Goal: Transaction & Acquisition: Obtain resource

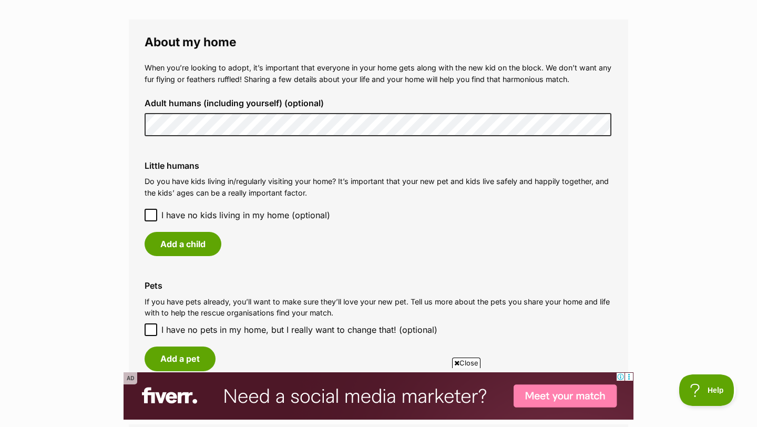
scroll to position [755, 0]
click at [205, 255] on button "Add a child" at bounding box center [182, 243] width 77 height 24
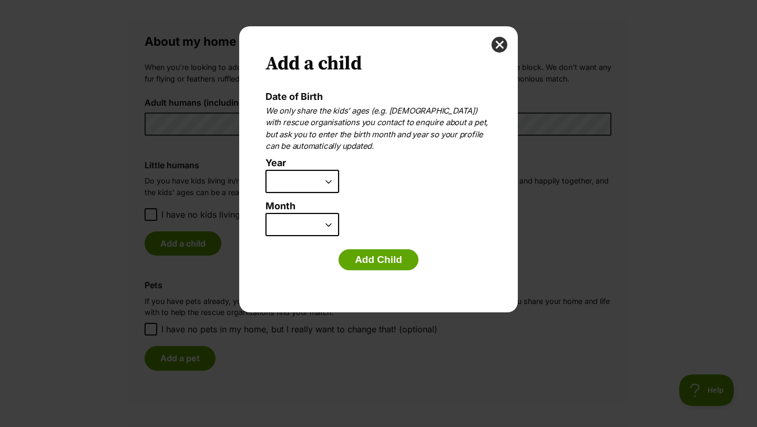
scroll to position [0, 0]
click at [285, 186] on select "2025 2024 2023 2022 2021 2020 2019 2018 2017 2016 2015 2014 2013 2012 2011 2010…" at bounding box center [302, 181] width 74 height 23
select select "2009"
click at [265, 172] on select "2025 2024 2023 2022 2021 2020 2019 2018 2017 2016 2015 2014 2013 2012 2011 2010…" at bounding box center [302, 181] width 74 height 23
click at [308, 229] on select "January February March April May June July August September October November De…" at bounding box center [302, 224] width 74 height 23
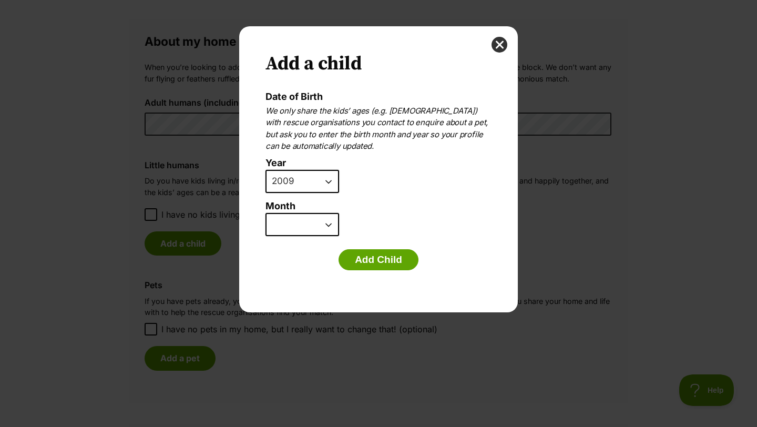
select select "2"
click at [265, 216] on select "January February March April May June July August September October November De…" at bounding box center [302, 224] width 74 height 23
click at [395, 260] on button "Add Child" at bounding box center [378, 259] width 80 height 21
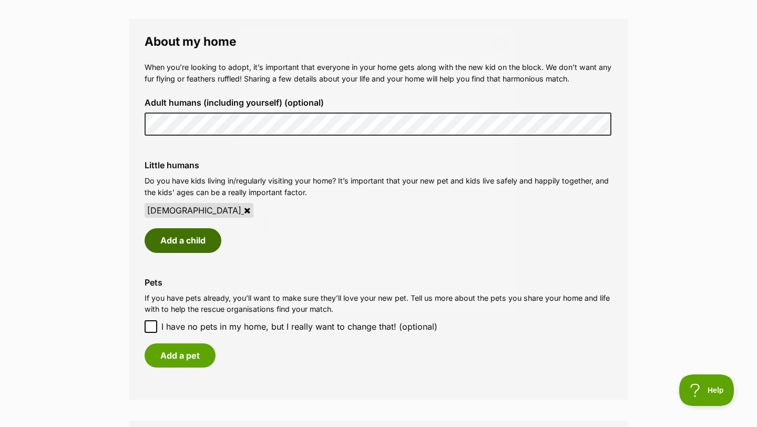
scroll to position [755, 0]
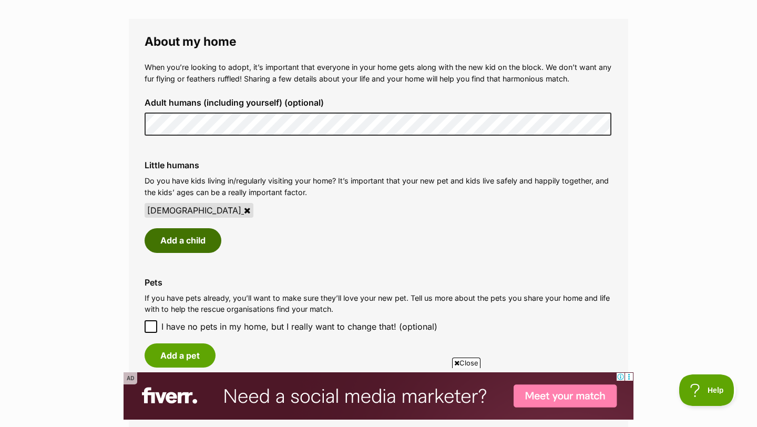
click at [198, 252] on button "Add a child" at bounding box center [182, 240] width 77 height 24
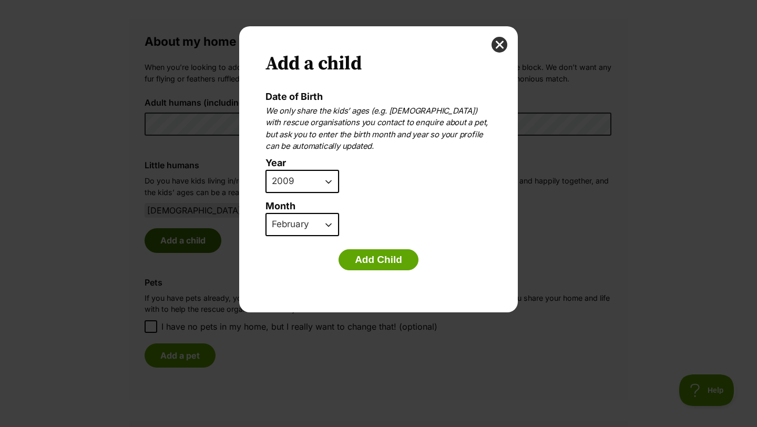
scroll to position [0, 0]
click at [296, 185] on select "2025 2024 2023 2022 2021 2020 2019 2018 2017 2016 2015 2014 2013 2012 2011 2010…" at bounding box center [302, 181] width 74 height 23
select select "2013"
click at [265, 172] on select "2025 2024 2023 2022 2021 2020 2019 2018 2017 2016 2015 2014 2013 2012 2011 2010…" at bounding box center [302, 181] width 74 height 23
click at [308, 222] on select "January February March April May June July August September October November De…" at bounding box center [302, 224] width 74 height 23
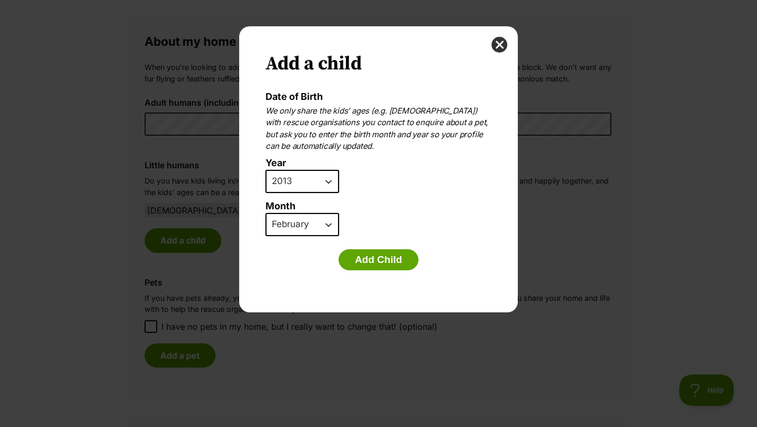
select select "1"
click at [265, 216] on select "January February March April May June July August September October November De…" at bounding box center [302, 224] width 74 height 23
click at [391, 270] on button "Add Child" at bounding box center [378, 259] width 80 height 21
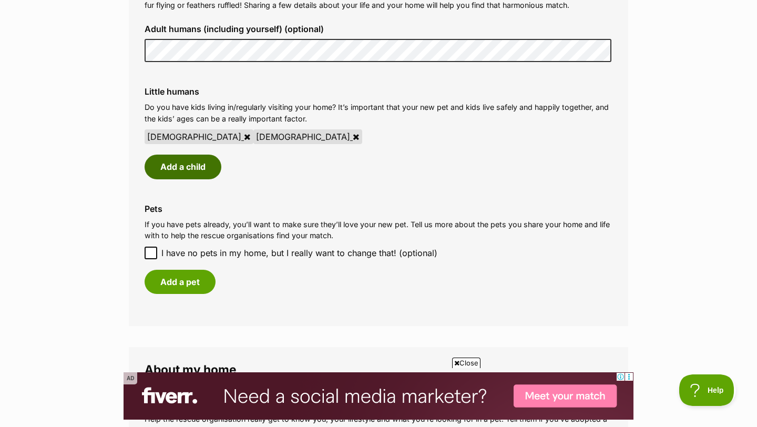
scroll to position [832, 0]
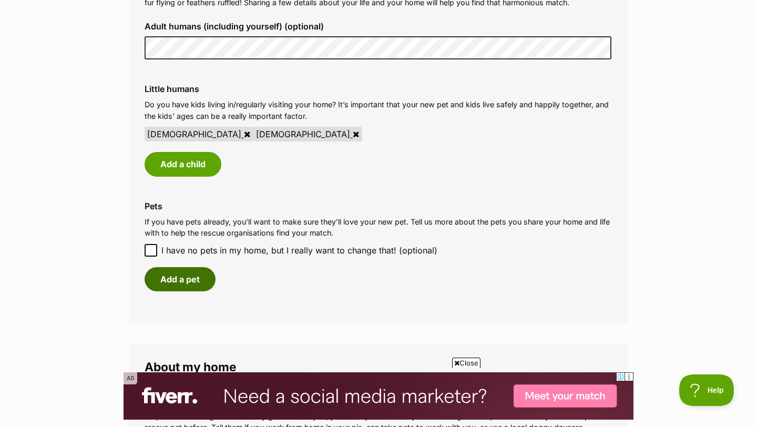
click at [182, 291] on button "Add a pet" at bounding box center [179, 279] width 71 height 24
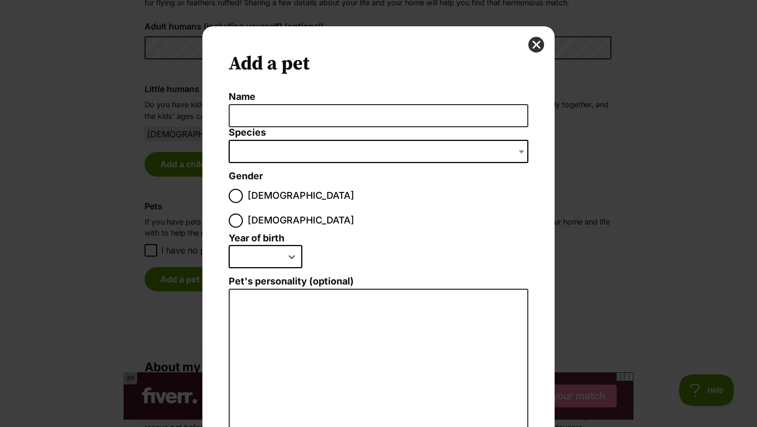
scroll to position [0, 0]
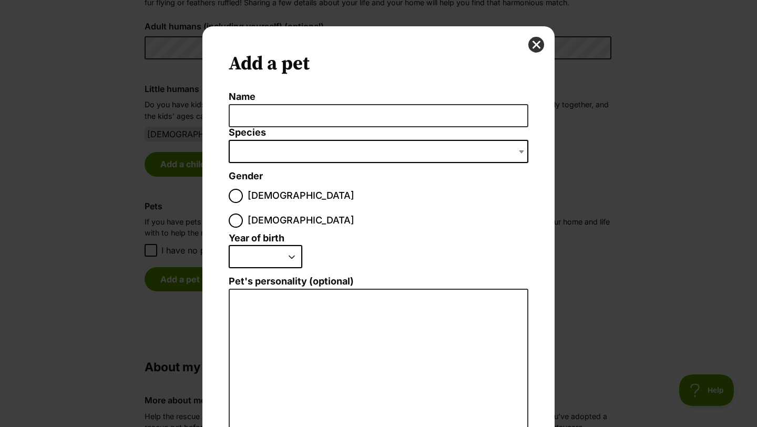
click at [283, 103] on li "Name" at bounding box center [378, 109] width 299 height 36
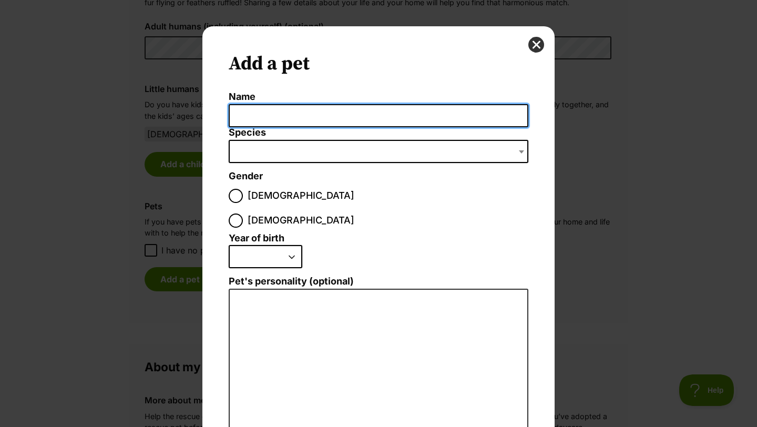
click at [283, 119] on input "Name" at bounding box center [378, 116] width 299 height 24
type input "JB"
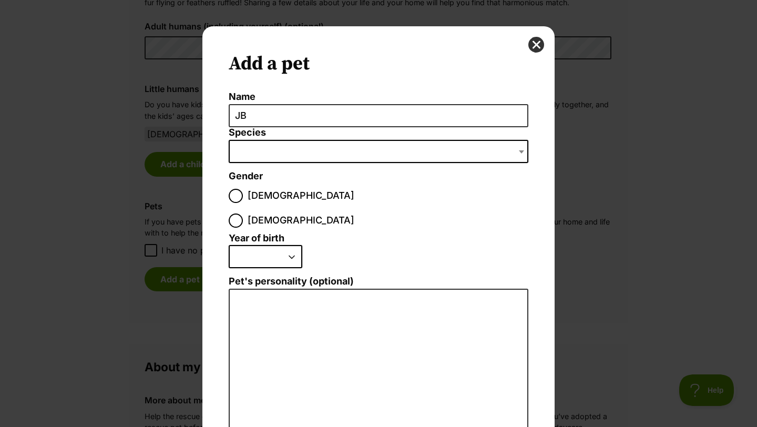
click at [303, 158] on span "Dialog Window - Close (Press escape to close)" at bounding box center [378, 151] width 299 height 23
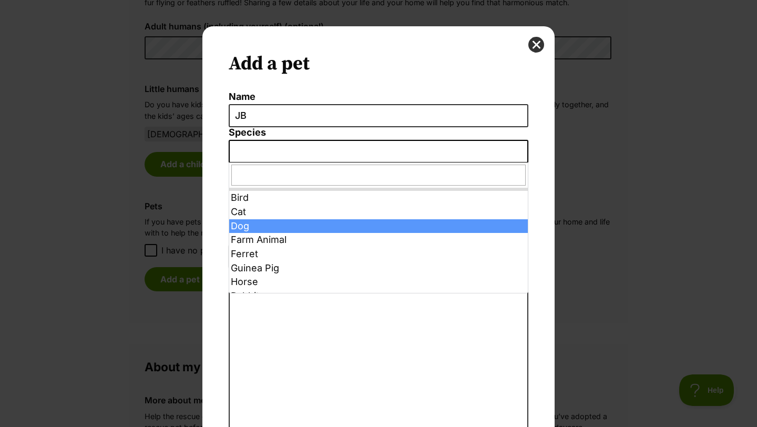
select select "1"
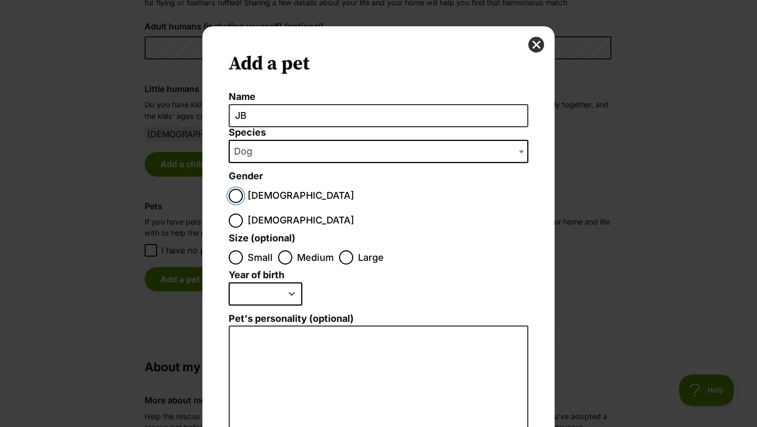
click at [240, 197] on input "Male" at bounding box center [236, 196] width 14 height 14
radio input "true"
click at [281, 250] on input "Medium" at bounding box center [285, 257] width 14 height 14
radio input "true"
click at [276, 282] on select "2025 2024 2023 2022 2021 2020 2019 2018 2017 2016 2015 2014 2013 2012 2011 2010…" at bounding box center [266, 293] width 74 height 23
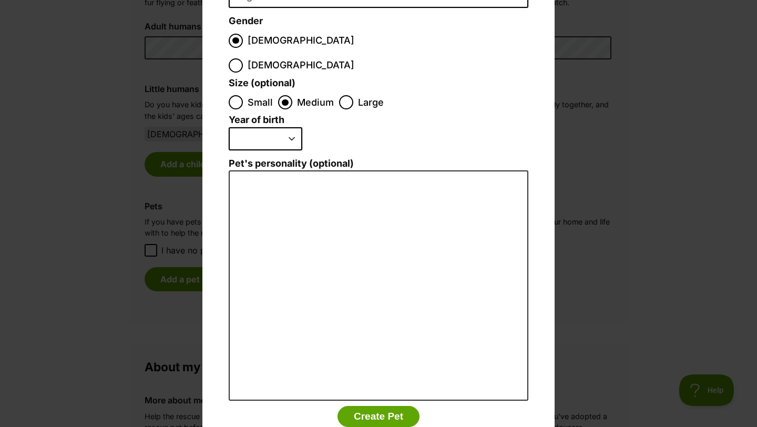
scroll to position [172, 0]
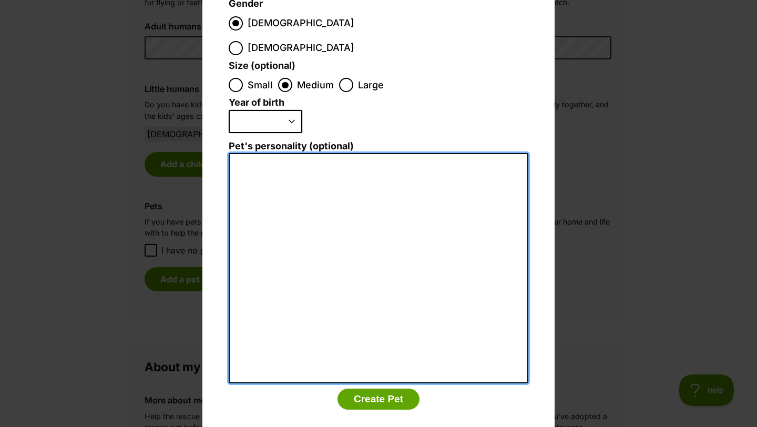
click at [363, 187] on textarea "Pet's personality (optional)" at bounding box center [378, 268] width 299 height 230
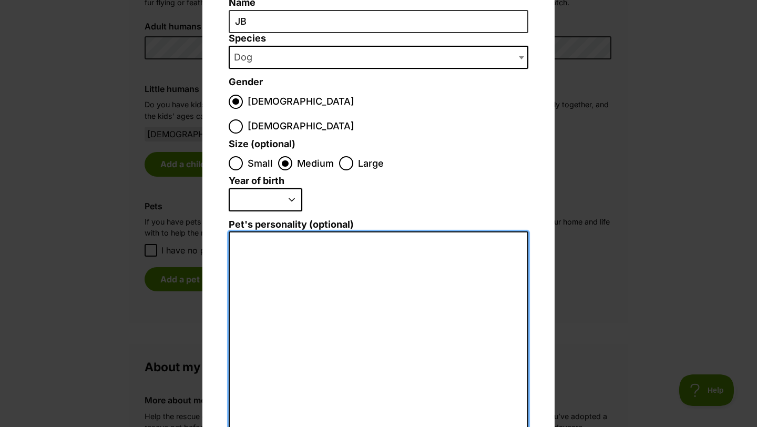
scroll to position [0, 0]
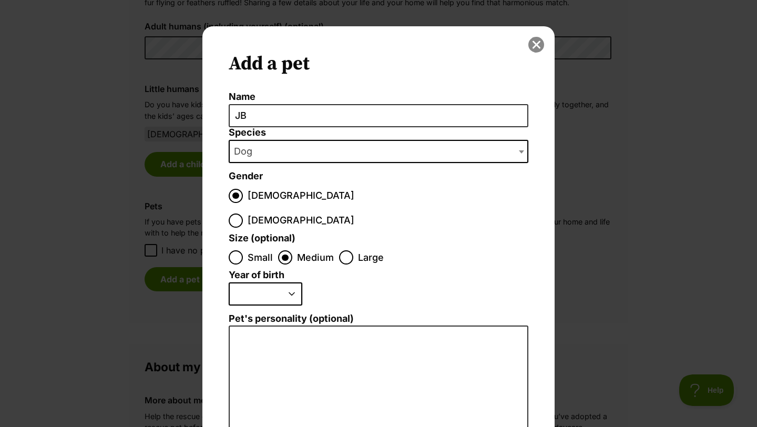
click at [534, 45] on button "close" at bounding box center [536, 45] width 16 height 16
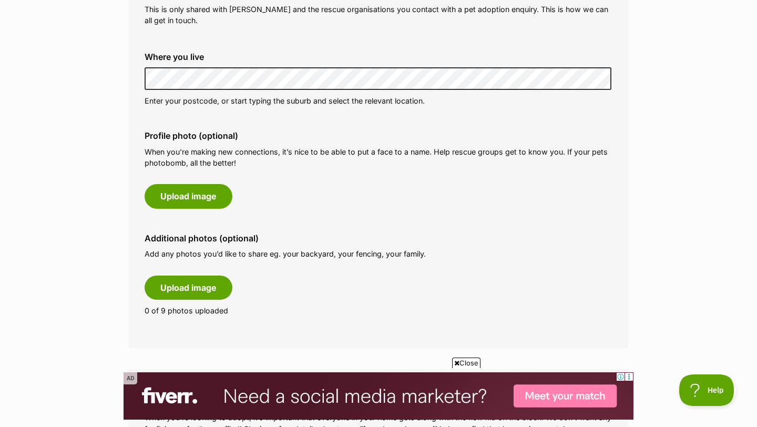
scroll to position [287, 0]
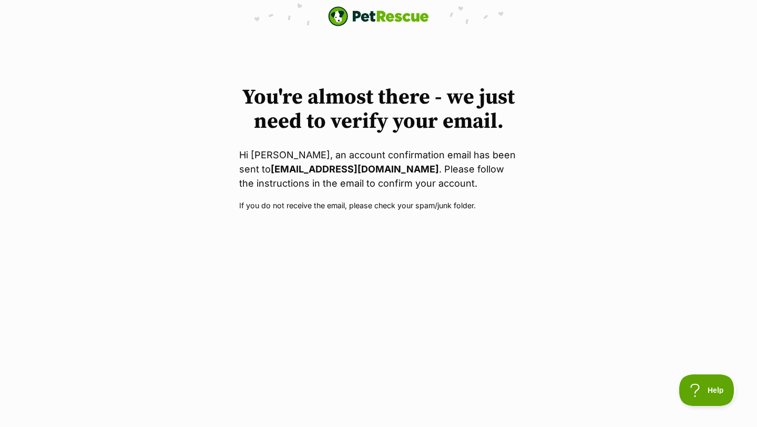
click at [367, 11] on img "PetRescue" at bounding box center [378, 16] width 101 height 20
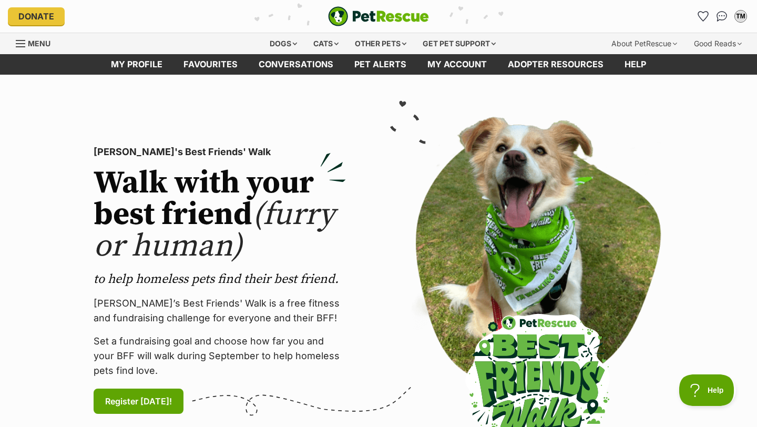
click at [23, 57] on header "My profile Favourites Conversations Pet alerts My account Adopter resources Help" at bounding box center [378, 64] width 757 height 20
click at [23, 52] on link "Menu" at bounding box center [37, 42] width 42 height 19
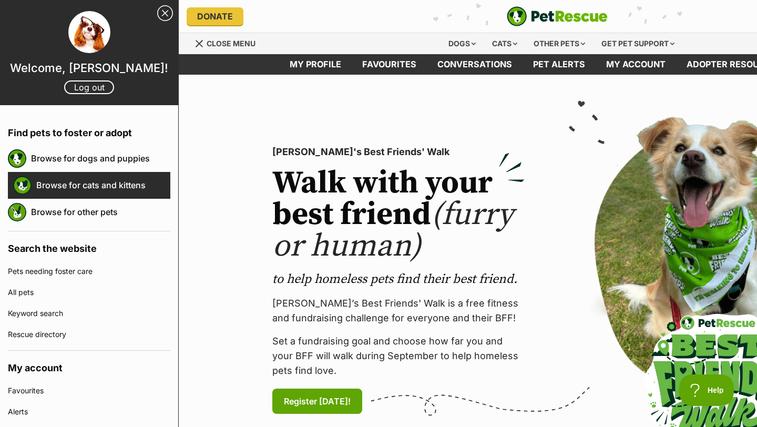
click at [70, 184] on link "Browse for cats and kittens" at bounding box center [103, 185] width 134 height 22
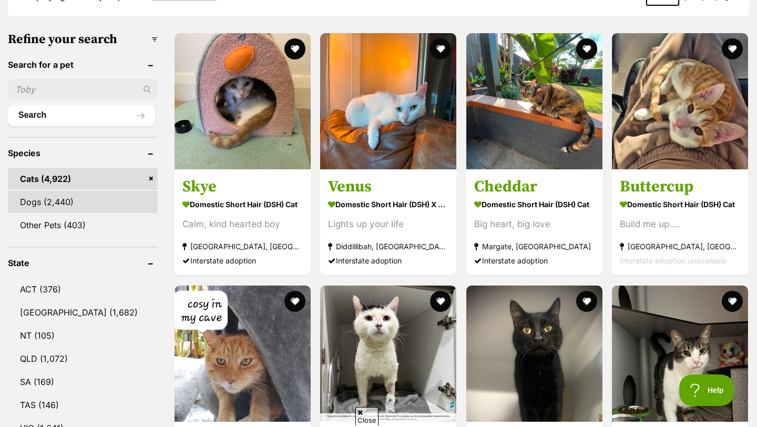
scroll to position [311, 0]
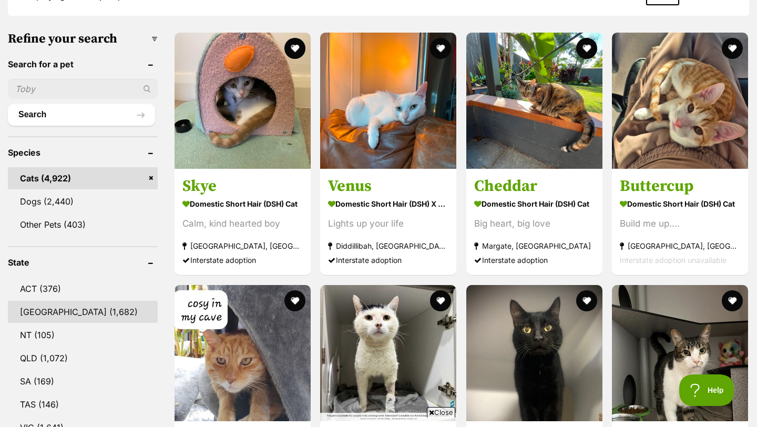
click at [71, 323] on link "NSW (1,682)" at bounding box center [83, 312] width 150 height 22
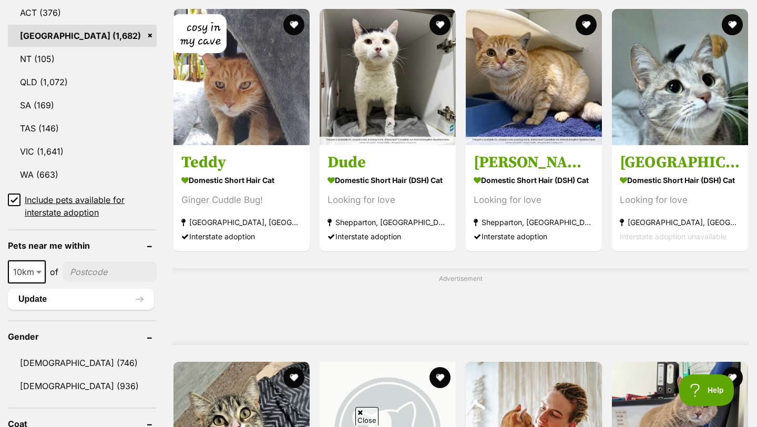
scroll to position [604, 0]
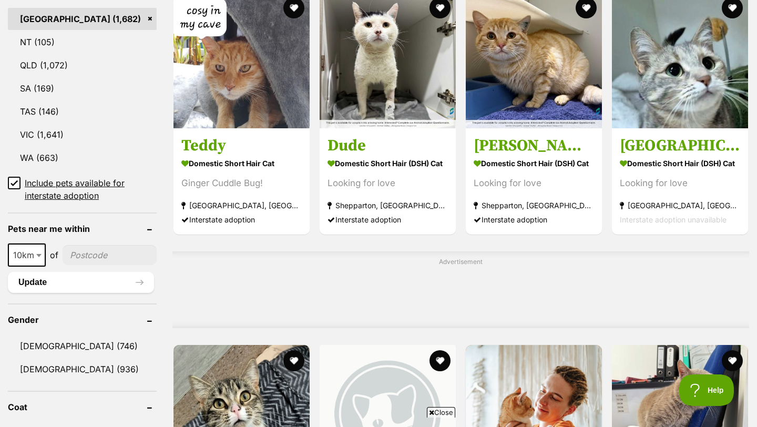
click at [80, 265] on input"] "postcode" at bounding box center [110, 255] width 94 height 20
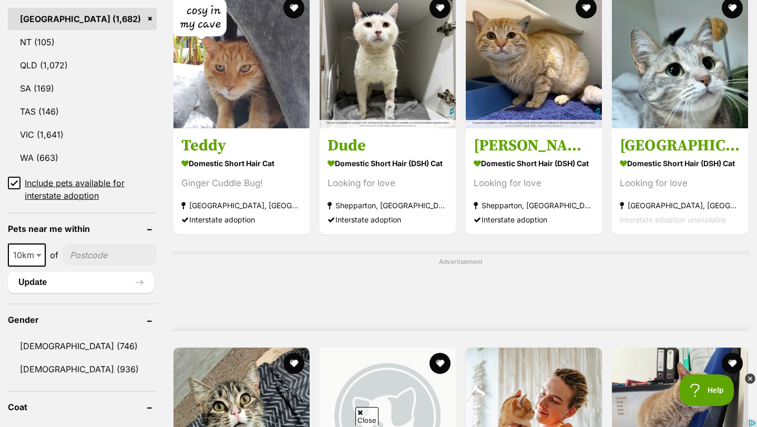
type input"] "2540"
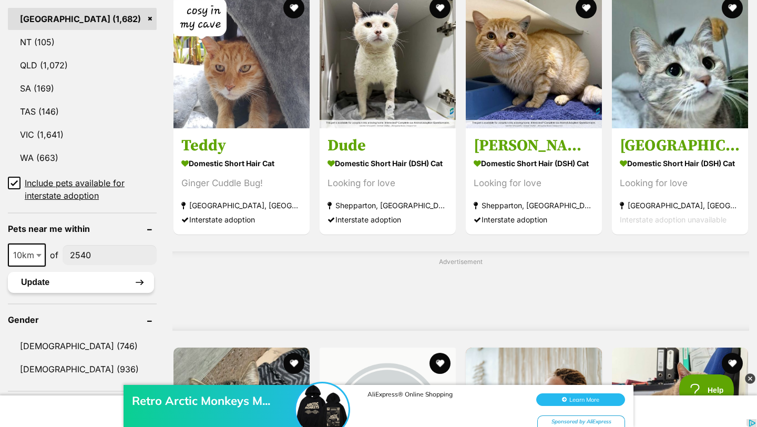
click at [99, 293] on button "Update" at bounding box center [81, 282] width 146 height 21
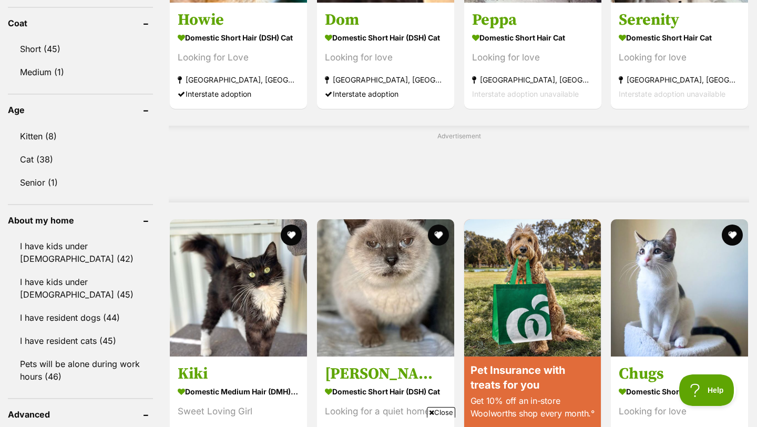
scroll to position [753, 0]
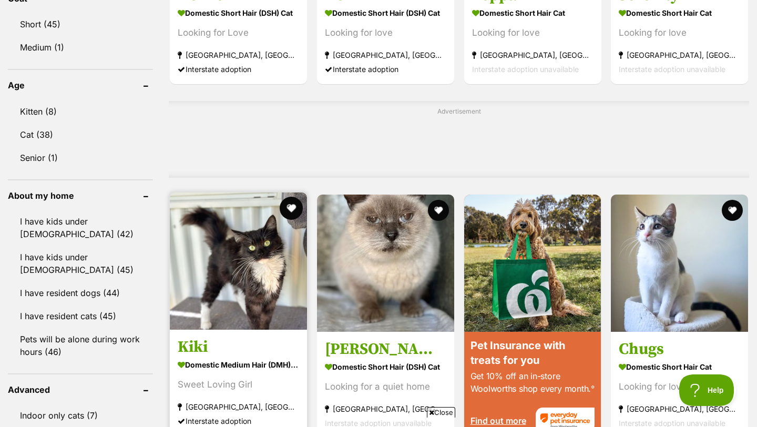
click at [289, 210] on button "favourite" at bounding box center [291, 207] width 23 height 23
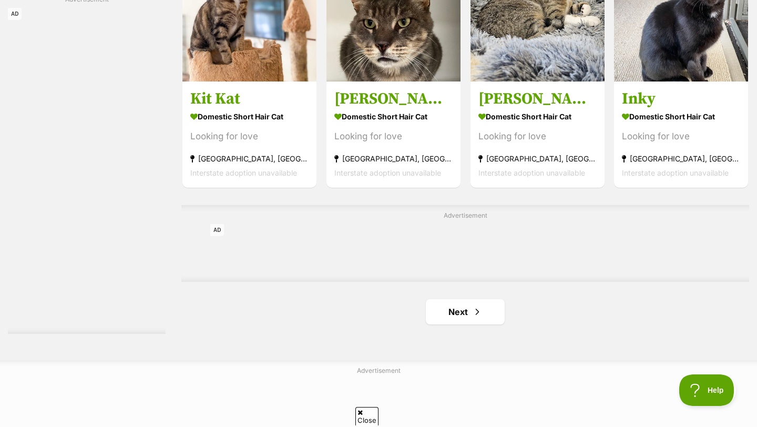
scroll to position [1608, 0]
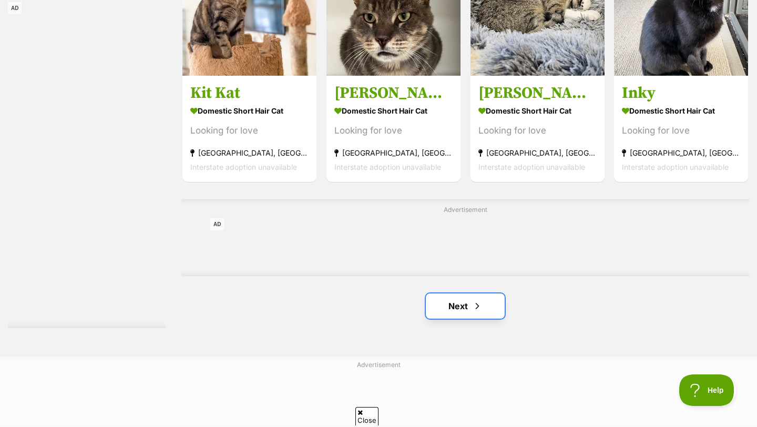
click at [486, 318] on link "Next" at bounding box center [465, 305] width 79 height 25
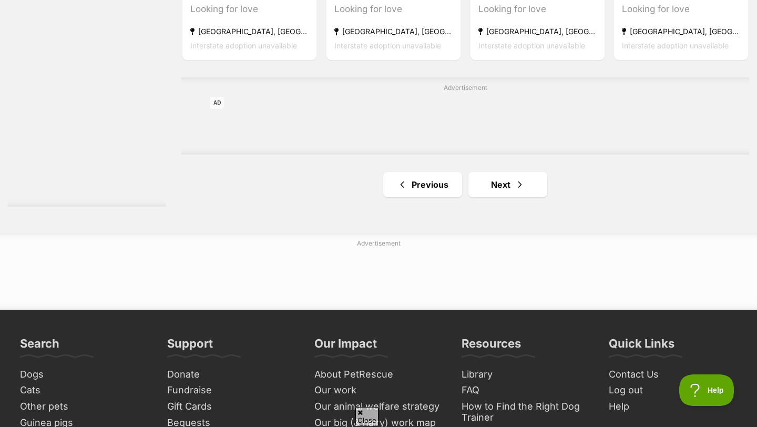
scroll to position [1816, 0]
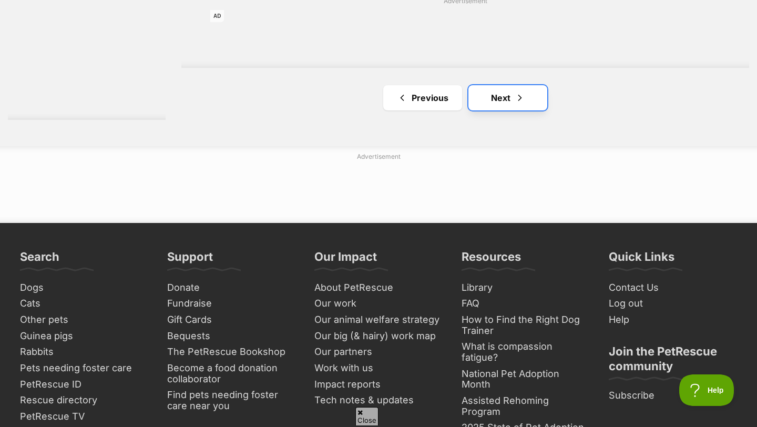
click at [510, 103] on link "Next" at bounding box center [507, 97] width 79 height 25
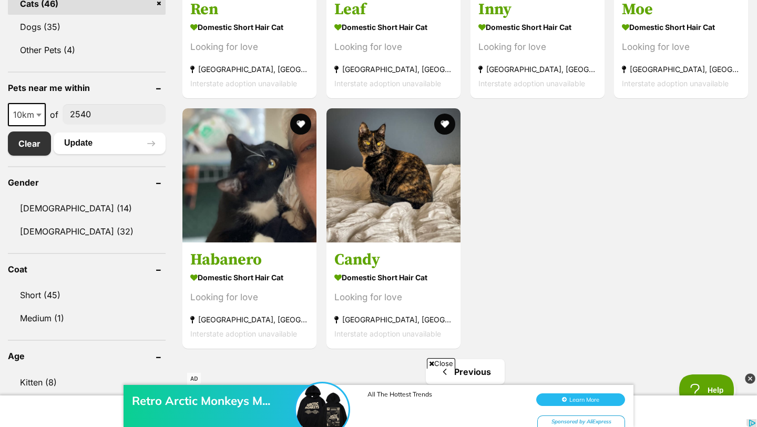
scroll to position [483, 0]
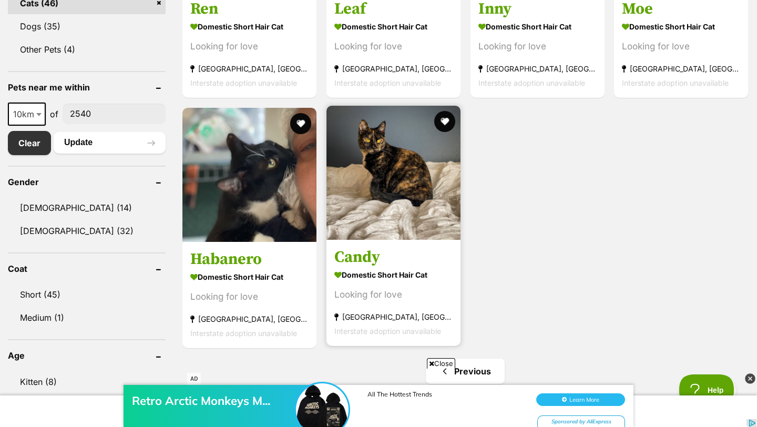
click at [383, 267] on h3 "Candy" at bounding box center [393, 257] width 118 height 20
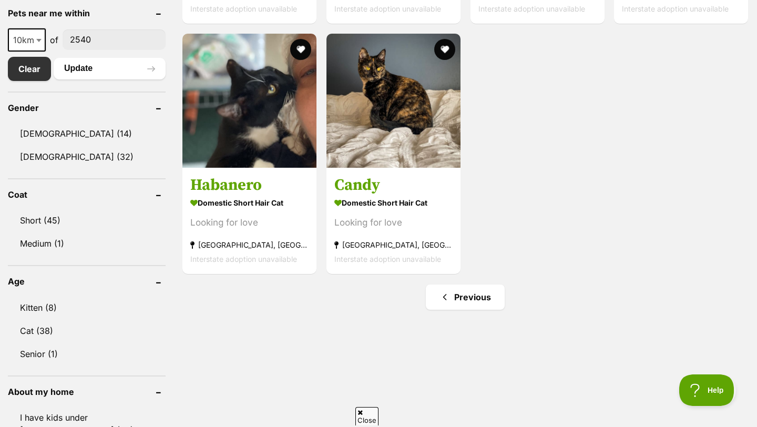
scroll to position [572, 0]
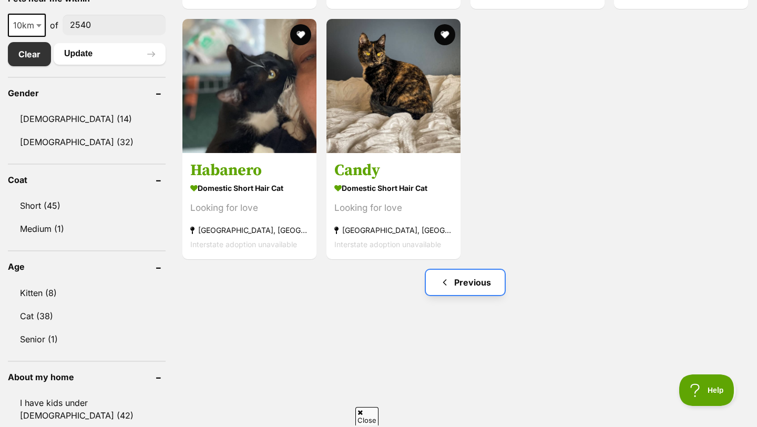
click at [469, 289] on link "Previous" at bounding box center [465, 282] width 79 height 25
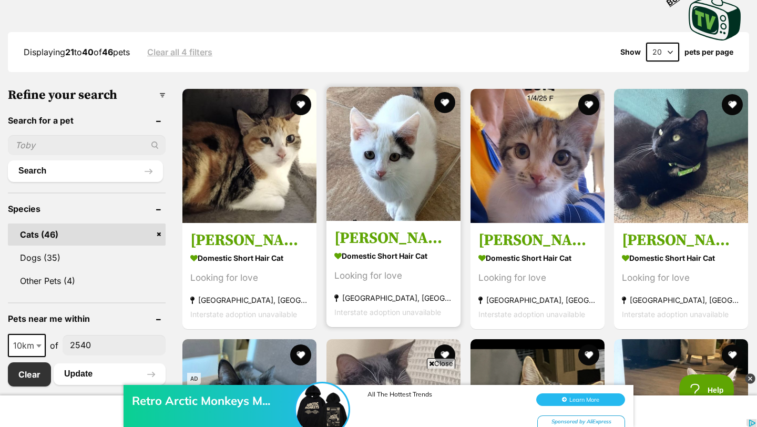
scroll to position [254, 0]
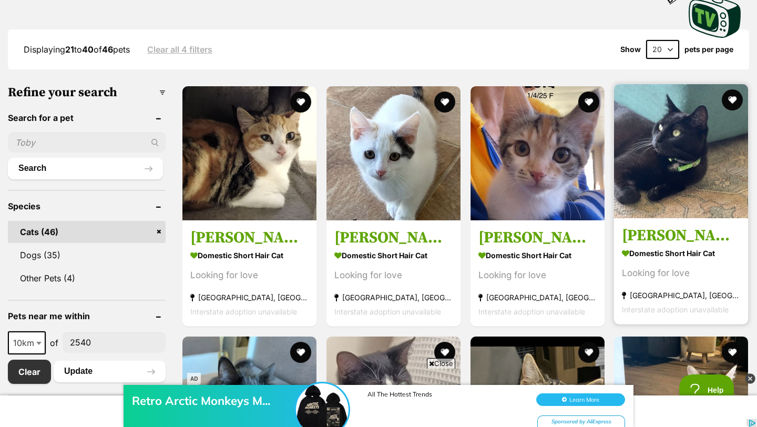
click at [702, 150] on img at bounding box center [681, 151] width 134 height 134
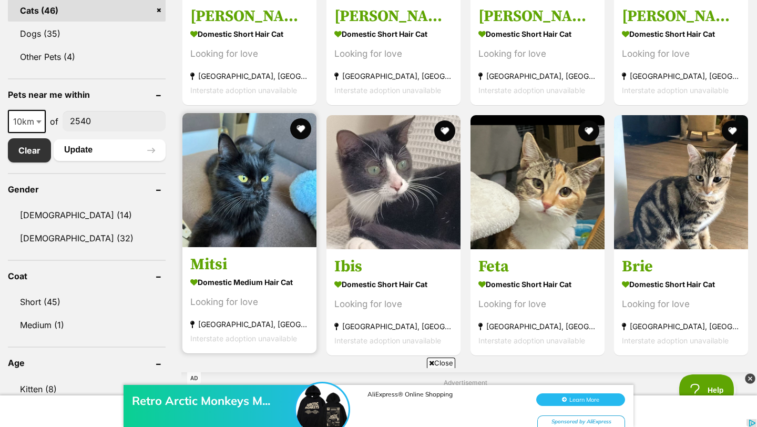
click at [250, 192] on img at bounding box center [249, 180] width 134 height 134
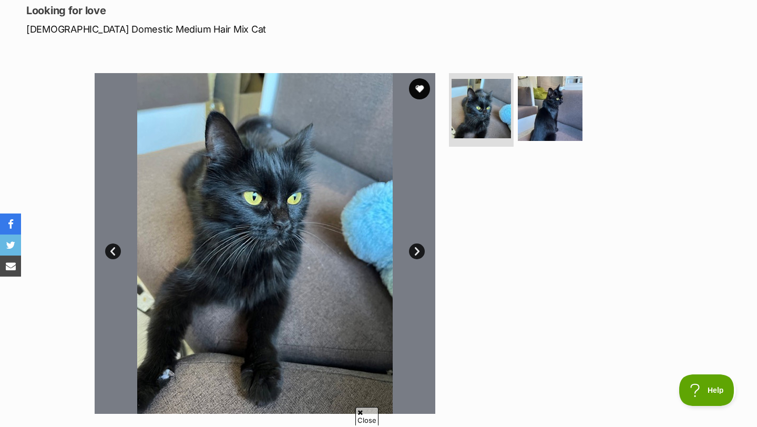
scroll to position [184, 0]
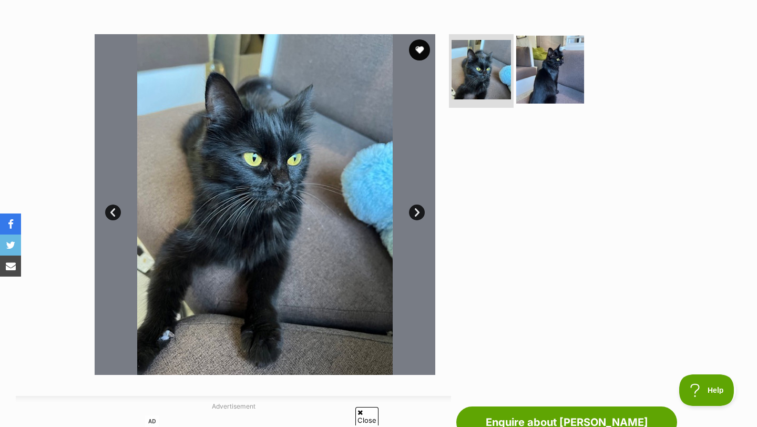
click at [560, 82] on img at bounding box center [550, 70] width 68 height 68
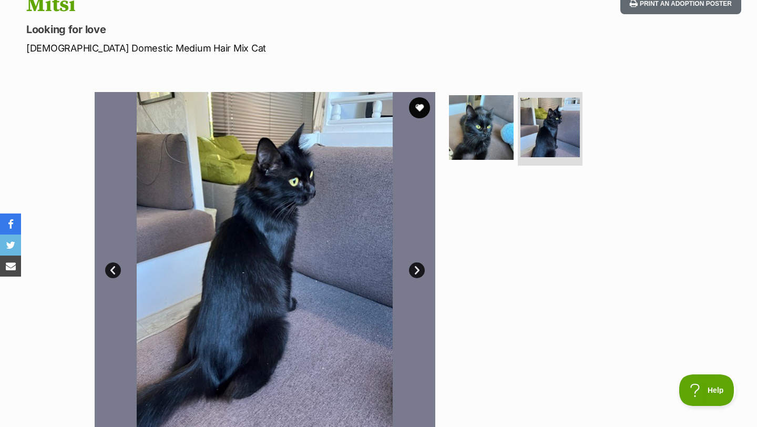
scroll to position [0, 0]
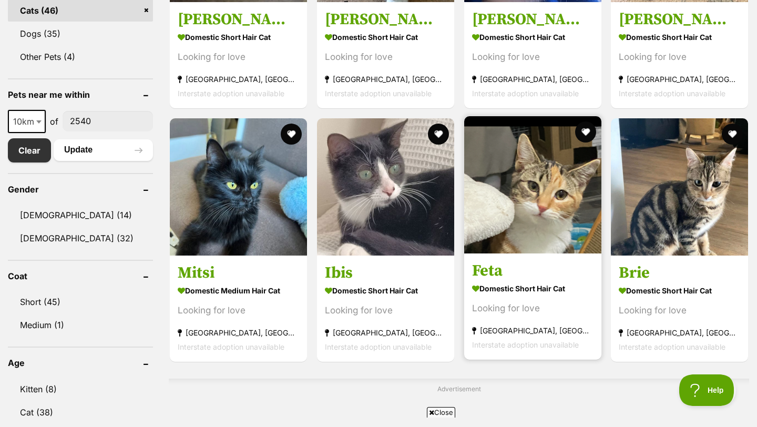
click at [497, 253] on img at bounding box center [532, 184] width 137 height 137
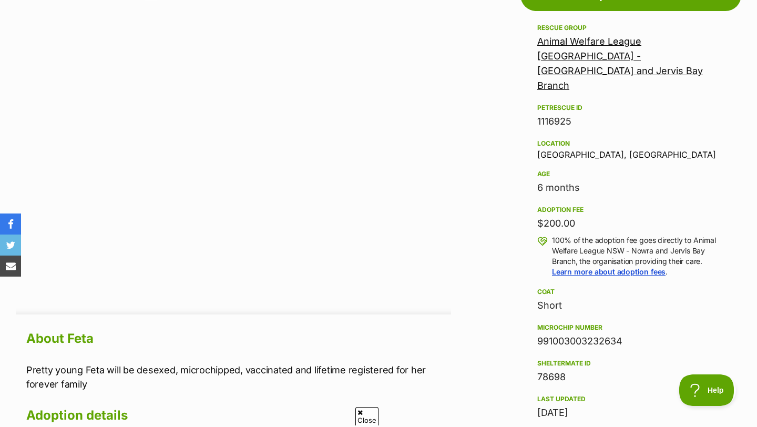
scroll to position [608, 0]
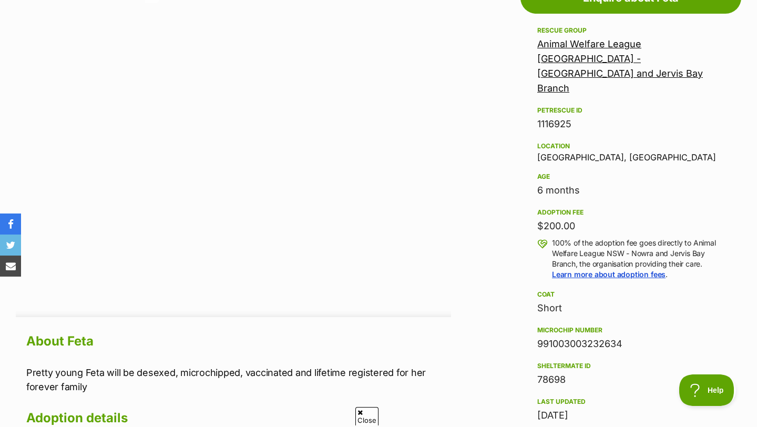
drag, startPoint x: 534, startPoint y: 174, endPoint x: 614, endPoint y: 174, distance: 79.9
click at [614, 174] on aside "Rescue group Animal Welfare League NSW - [GEOGRAPHIC_DATA] and Jervis Bay Branc…" at bounding box center [630, 276] width 221 height 504
click at [450, 178] on div "AD" at bounding box center [233, 148] width 435 height 315
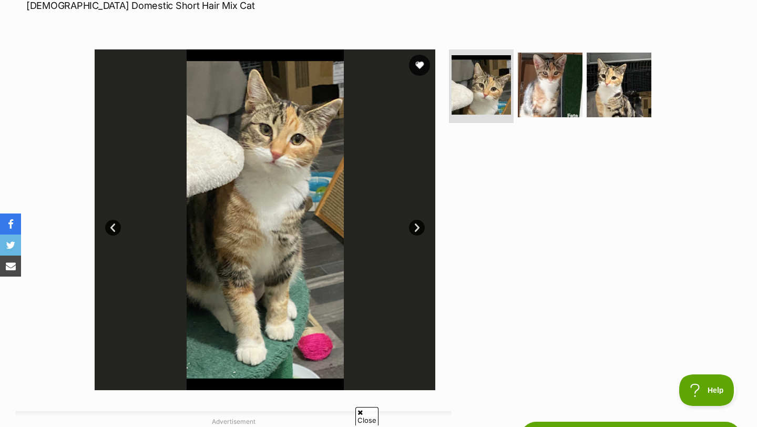
scroll to position [0, 0]
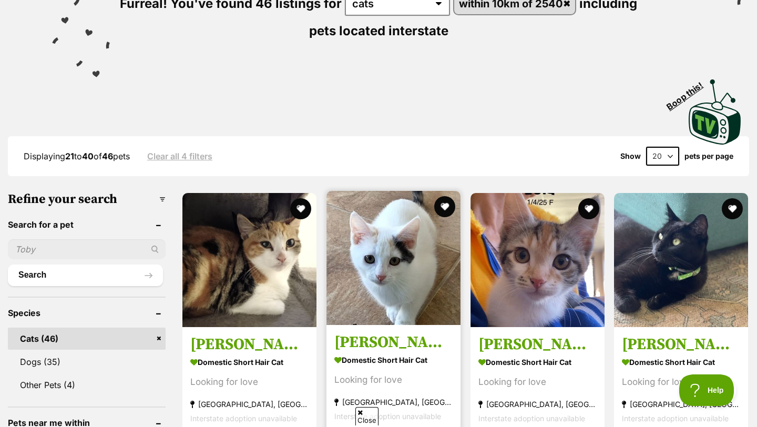
scroll to position [141, 0]
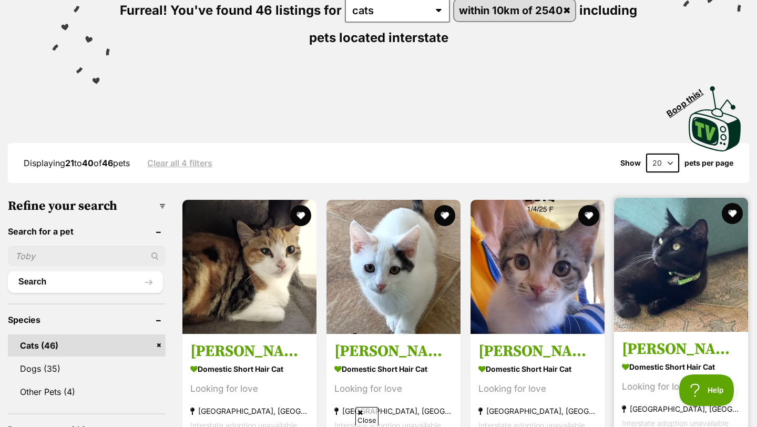
click at [670, 318] on img at bounding box center [681, 265] width 134 height 134
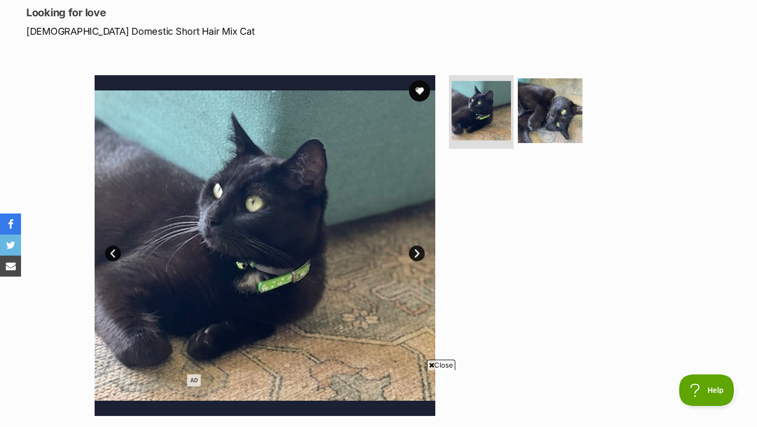
scroll to position [37, 0]
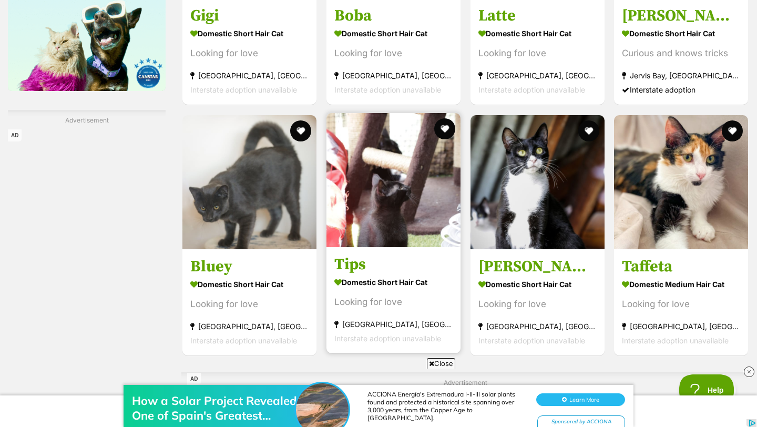
scroll to position [1438, 0]
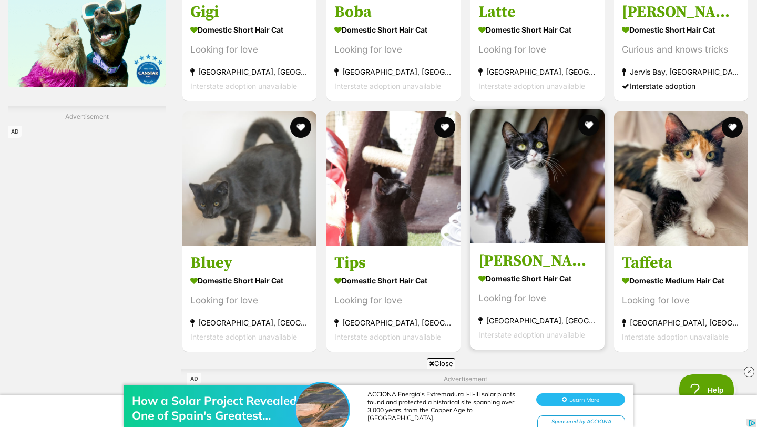
click at [505, 269] on h3 "Samantha" at bounding box center [537, 261] width 118 height 20
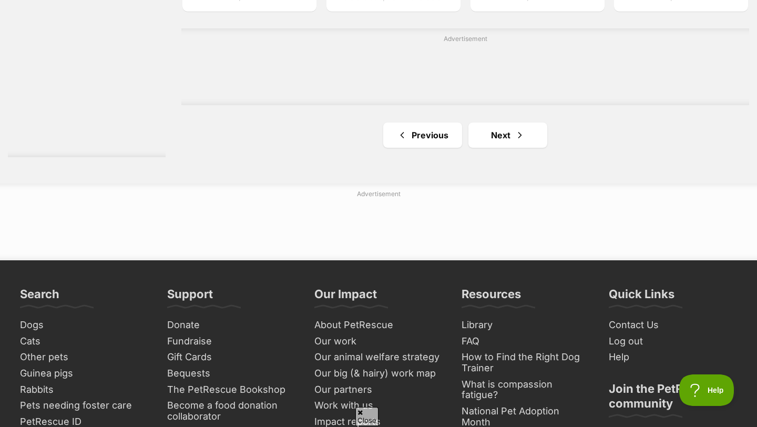
scroll to position [1781, 0]
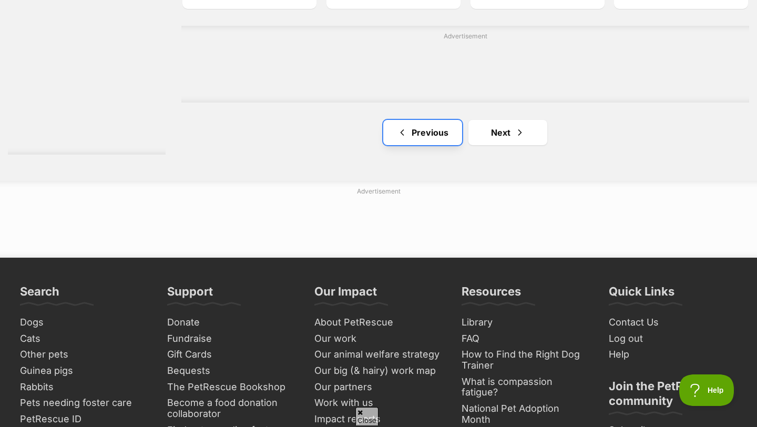
click at [423, 143] on link "Previous" at bounding box center [422, 132] width 79 height 25
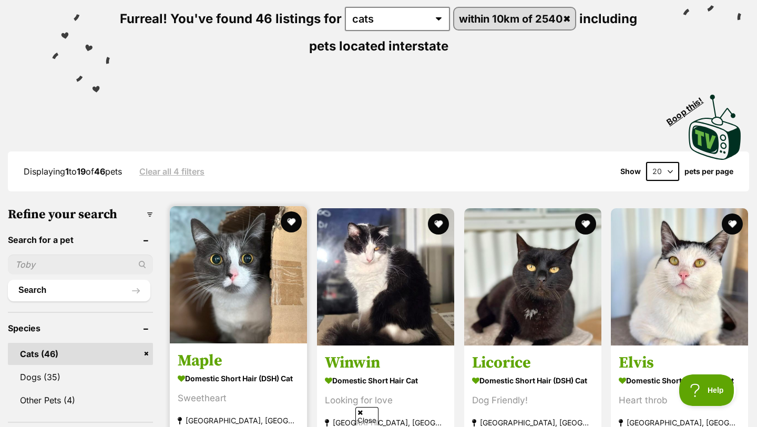
click at [229, 314] on img at bounding box center [238, 274] width 137 height 137
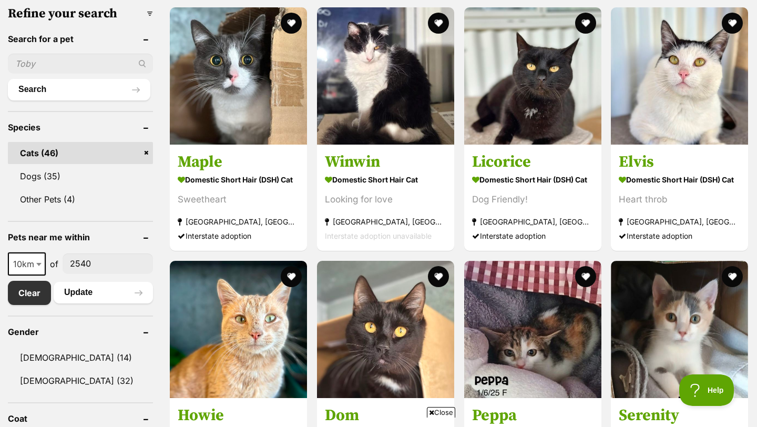
scroll to position [377, 0]
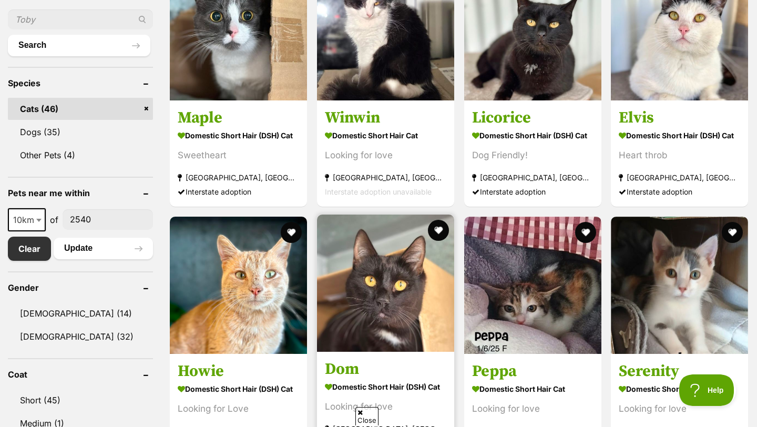
click at [357, 306] on img at bounding box center [385, 282] width 137 height 137
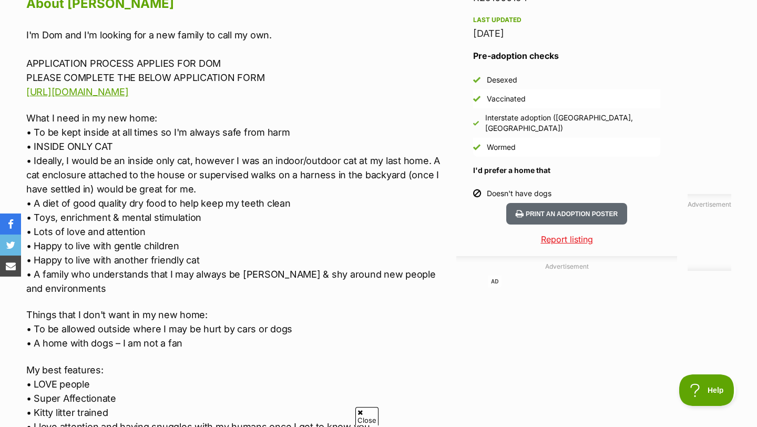
scroll to position [945, 0]
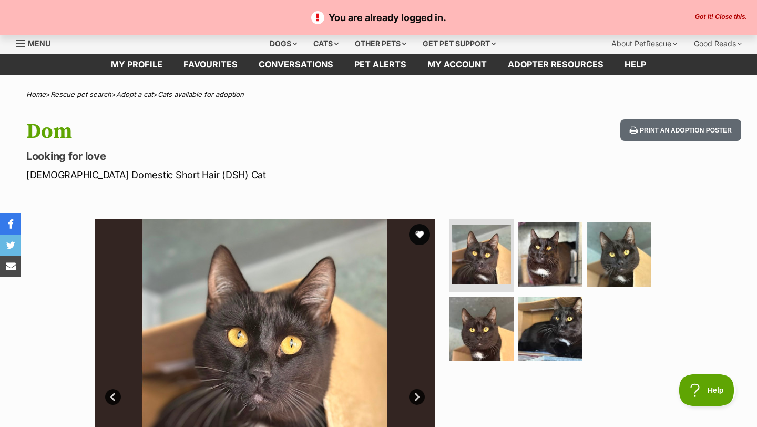
click at [705, 22] on button "Got it! Close this." at bounding box center [720, 17] width 58 height 8
click at [27, 43] on link "Menu" at bounding box center [37, 42] width 42 height 19
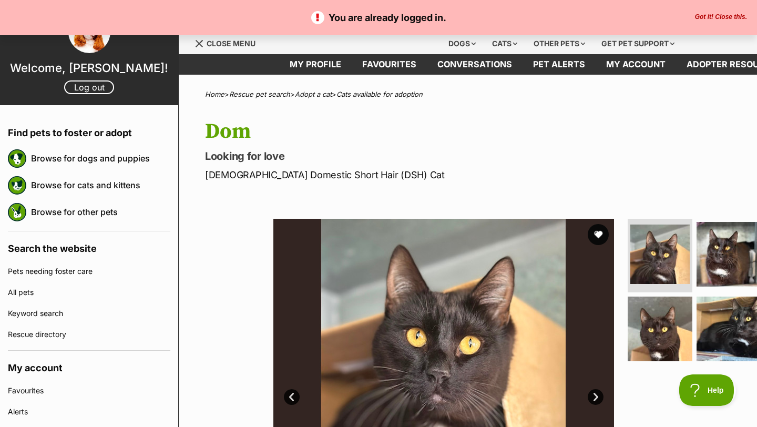
click at [704, 14] on button "Got it! Close this." at bounding box center [720, 17] width 58 height 8
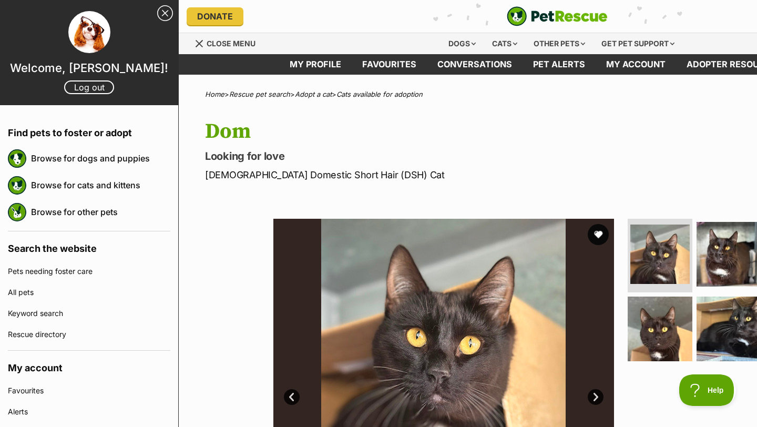
click at [96, 37] on img at bounding box center [89, 32] width 42 height 42
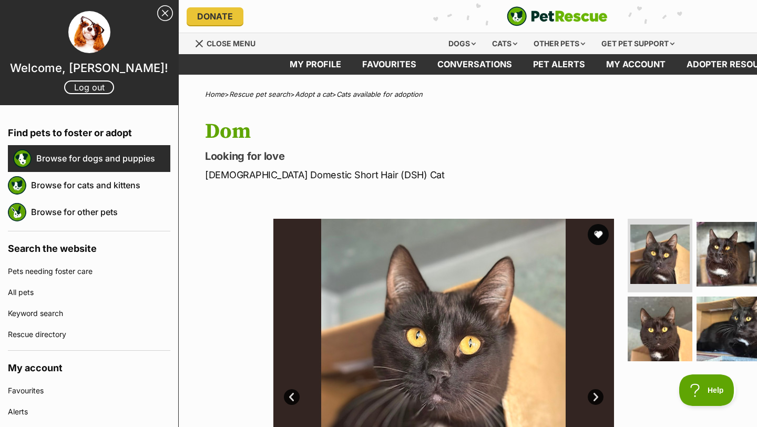
scroll to position [19, 0]
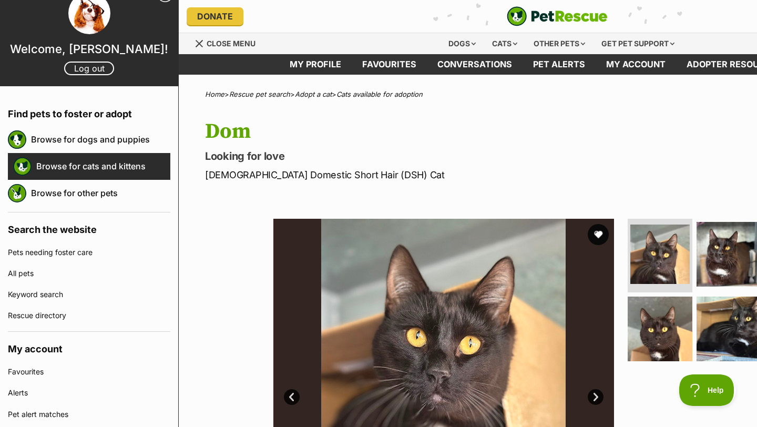
click at [118, 172] on link "Browse for cats and kittens" at bounding box center [103, 166] width 134 height 22
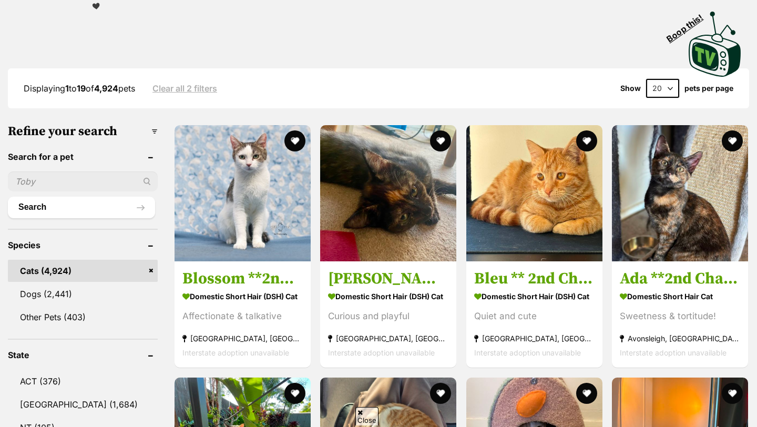
scroll to position [241, 0]
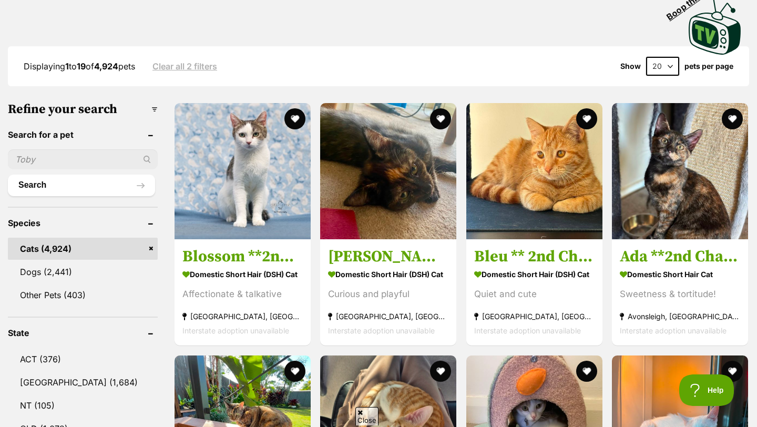
click at [103, 169] on input "text" at bounding box center [83, 159] width 150 height 20
type input "Kiki"
click at [8, 174] on button "Search" at bounding box center [81, 184] width 147 height 21
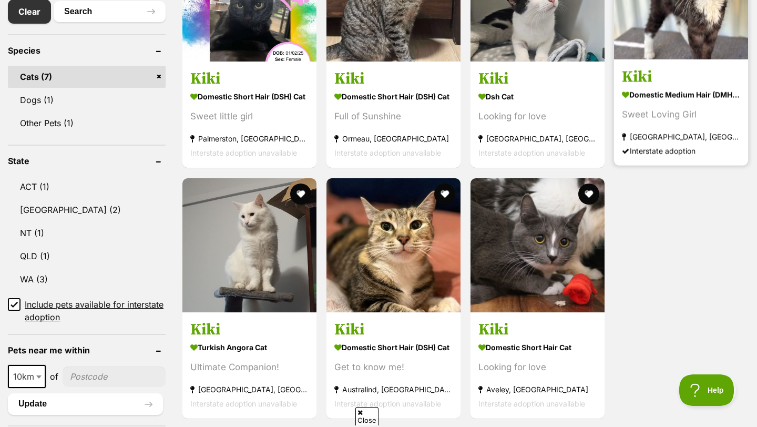
scroll to position [415, 0]
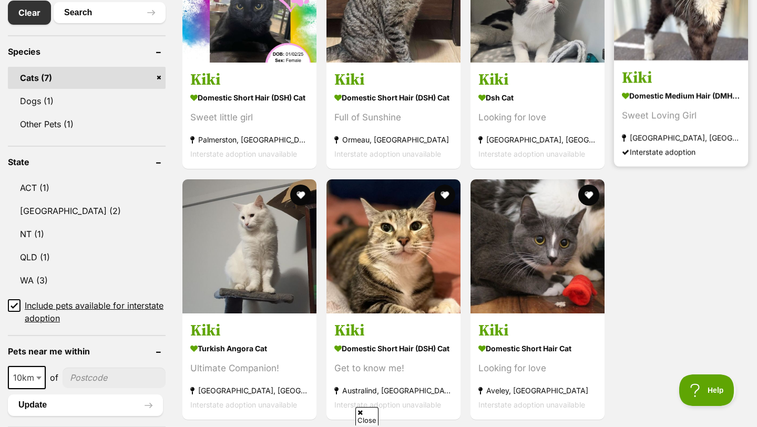
click at [707, 78] on h3 "Kiki" at bounding box center [681, 78] width 118 height 20
